Goal: Find contact information: Find contact information

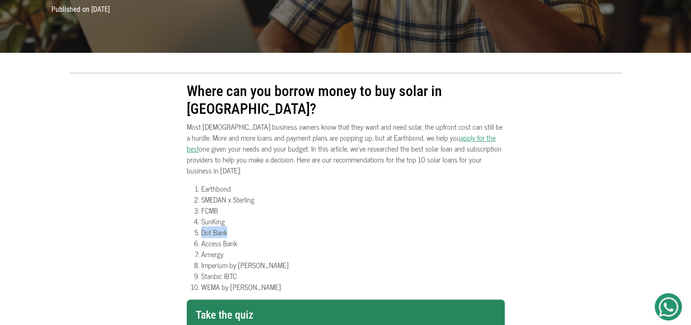
drag, startPoint x: 231, startPoint y: 207, endPoint x: 193, endPoint y: 206, distance: 38.2
click at [193, 206] on ol "Earthbond SMEDAN x Sterling FCMB SunKing Dot Bank Access Bank Arnergy Imperium …" at bounding box center [346, 237] width 318 height 109
copy li "Dot Bank"
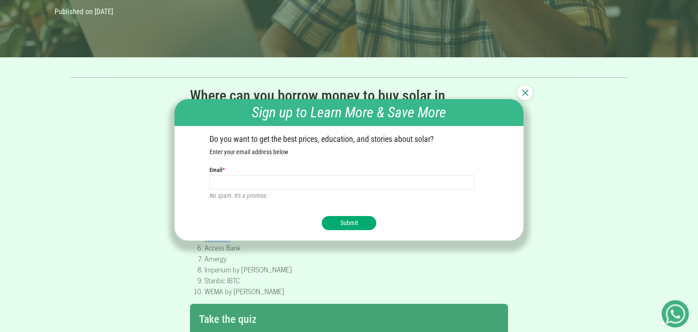
click at [349, 226] on button "Submit" at bounding box center [349, 223] width 55 height 14
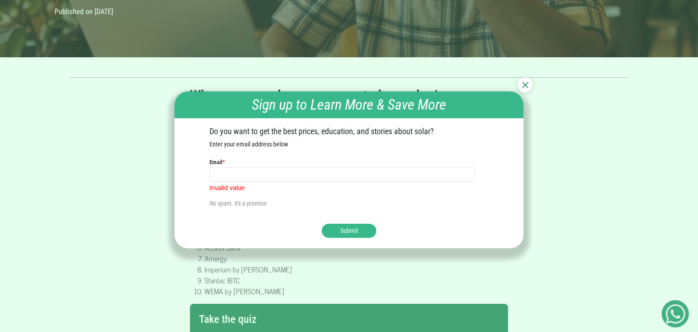
click at [523, 87] on img at bounding box center [525, 85] width 6 height 6
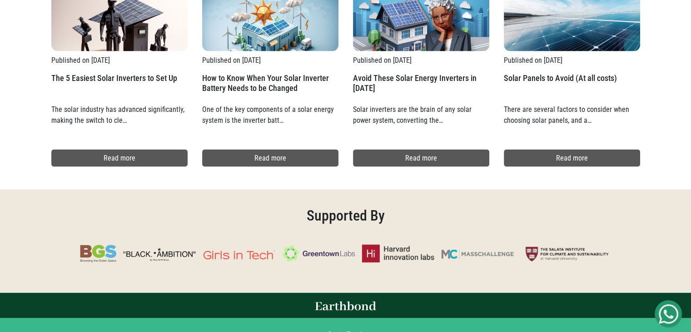
scroll to position [1709, 0]
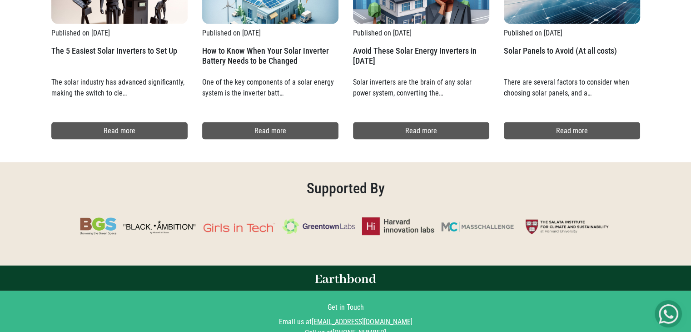
click at [675, 311] on img at bounding box center [669, 314] width 20 height 20
drag, startPoint x: 392, startPoint y: 317, endPoint x: 339, endPoint y: 315, distance: 53.2
click at [333, 324] on div "Call us at [PHONE_NUMBER]" at bounding box center [345, 332] width 589 height 11
copy link "[PHONE_NUMBER]"
